Goal: Task Accomplishment & Management: Manage account settings

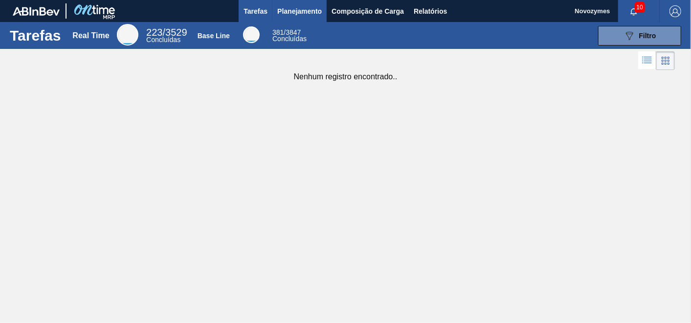
click at [310, 11] on span "Planejamento" at bounding box center [299, 11] width 45 height 12
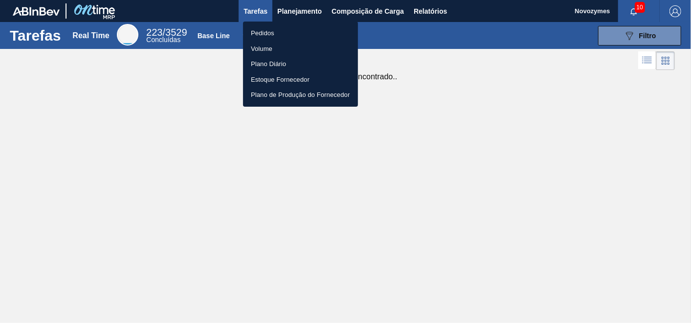
click at [268, 33] on li "Pedidos" at bounding box center [300, 33] width 115 height 16
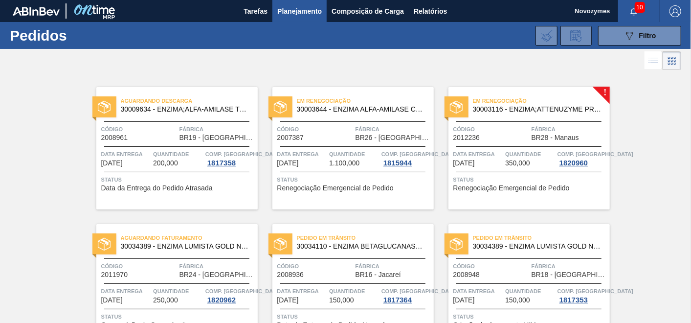
click at [495, 149] on span "Data entrega" at bounding box center [479, 154] width 50 height 10
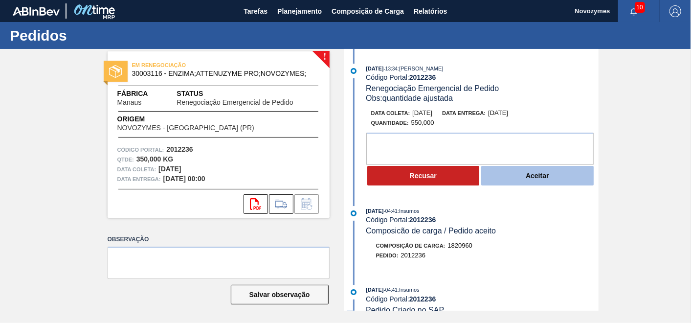
click at [507, 182] on button "Aceitar" at bounding box center [537, 176] width 113 height 20
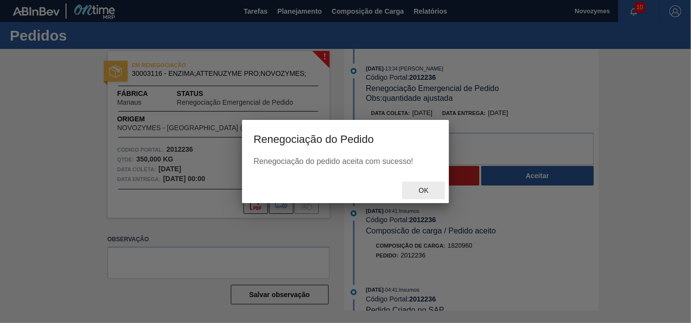
click at [427, 193] on span "Ok" at bounding box center [423, 190] width 25 height 8
click at [427, 193] on div "Ok" at bounding box center [345, 190] width 207 height 25
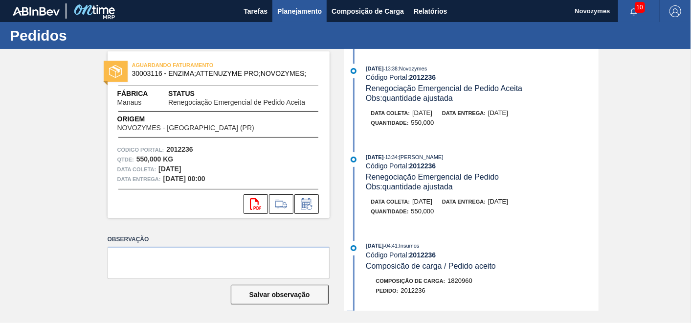
click at [312, 7] on span "Planejamento" at bounding box center [299, 11] width 45 height 12
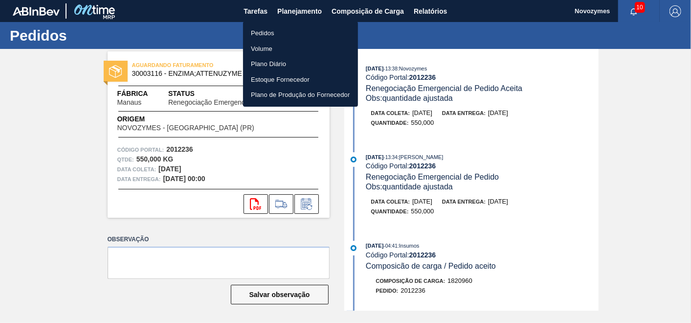
click at [265, 35] on li "Pedidos" at bounding box center [300, 33] width 115 height 16
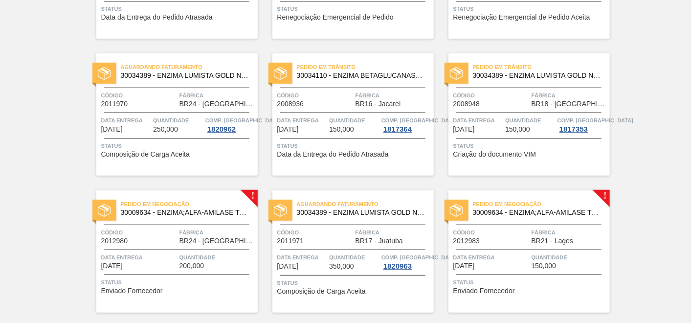
scroll to position [272, 0]
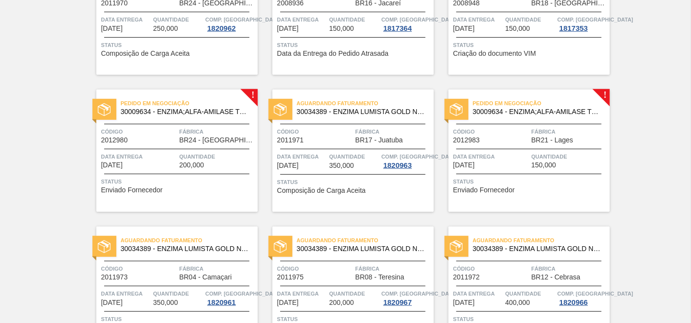
click at [173, 162] on div "Data entrega 29/08/2025" at bounding box center [139, 160] width 76 height 17
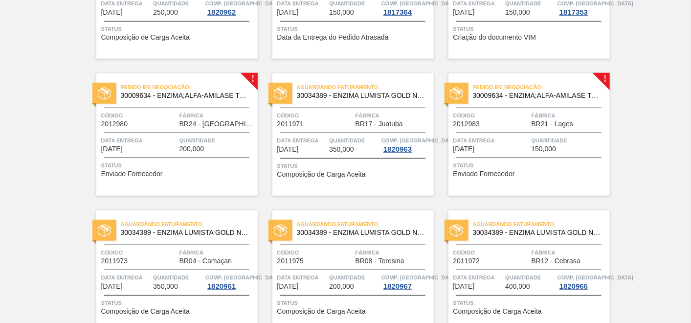
scroll to position [272, 0]
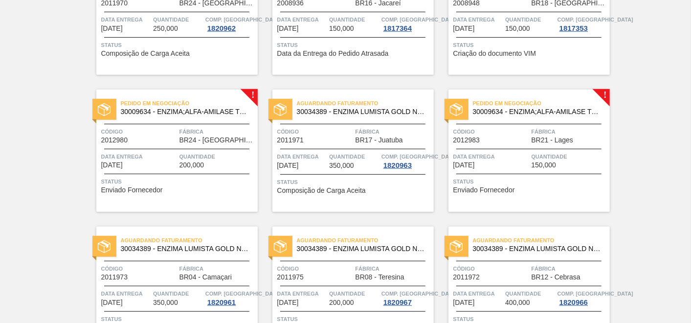
click at [638, 159] on div "Aguardando Descarga 30009634 - ENZIMA;ALFA-AMILASE TERMOESTÁVEL;TERMAMY Código …" at bounding box center [345, 212] width 691 height 822
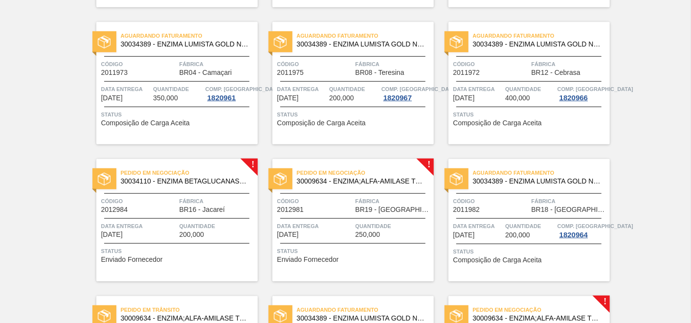
scroll to position [489, 0]
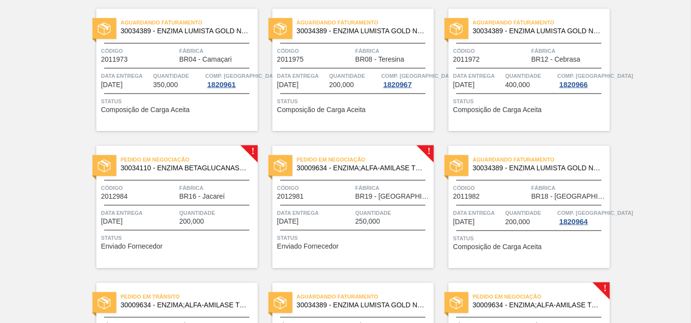
drag, startPoint x: 613, startPoint y: 205, endPoint x: 619, endPoint y: 208, distance: 6.8
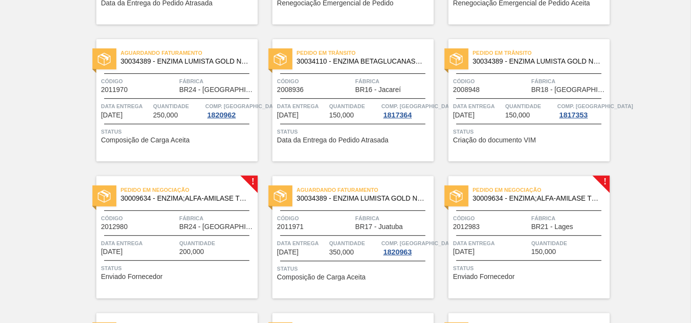
scroll to position [9, 0]
